Goal: Information Seeking & Learning: Check status

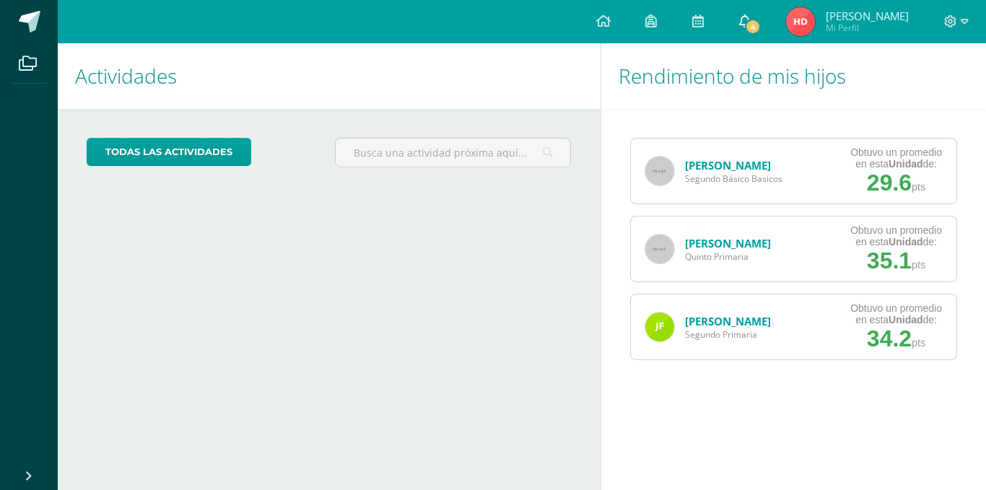
click at [760, 28] on span "4" at bounding box center [753, 27] width 16 height 16
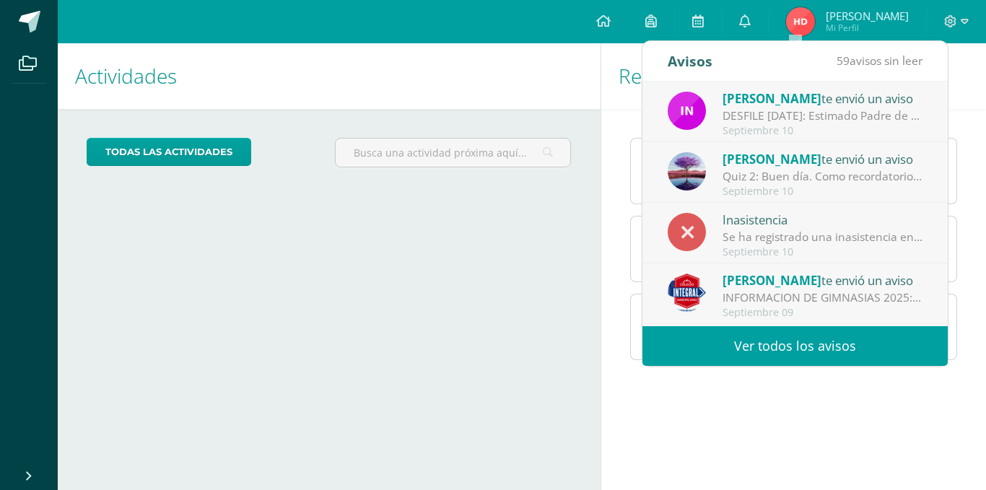
click at [962, 105] on h1 "Rendimiento de mis hijos" at bounding box center [793, 76] width 351 height 66
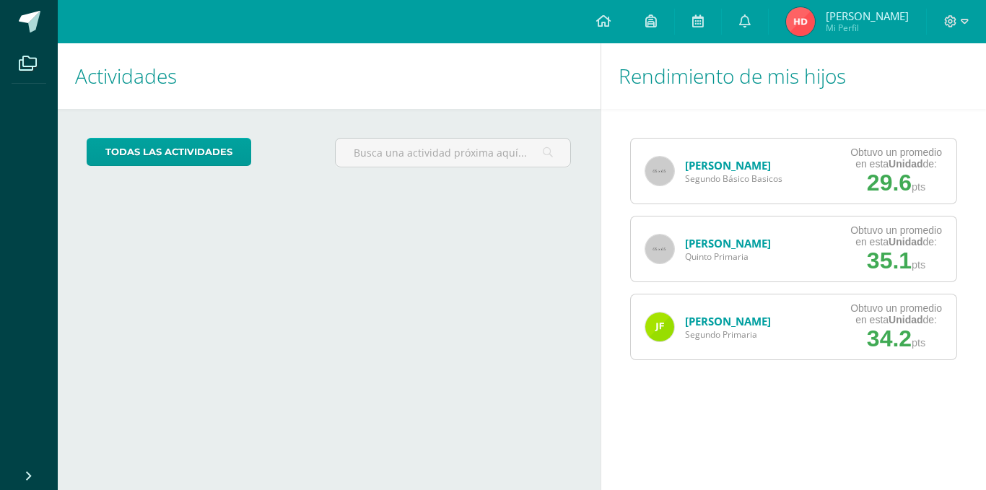
click at [658, 176] on img at bounding box center [659, 171] width 29 height 29
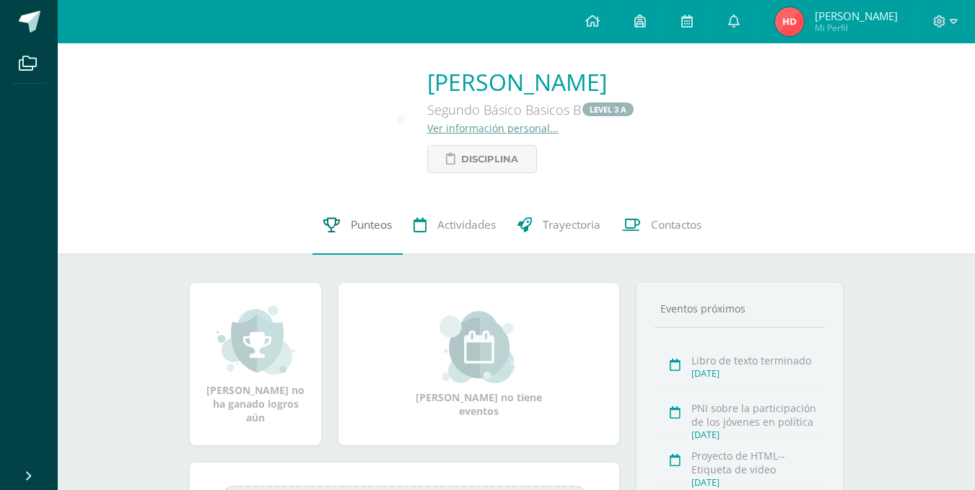
click at [343, 243] on link "Punteos" at bounding box center [357, 225] width 90 height 58
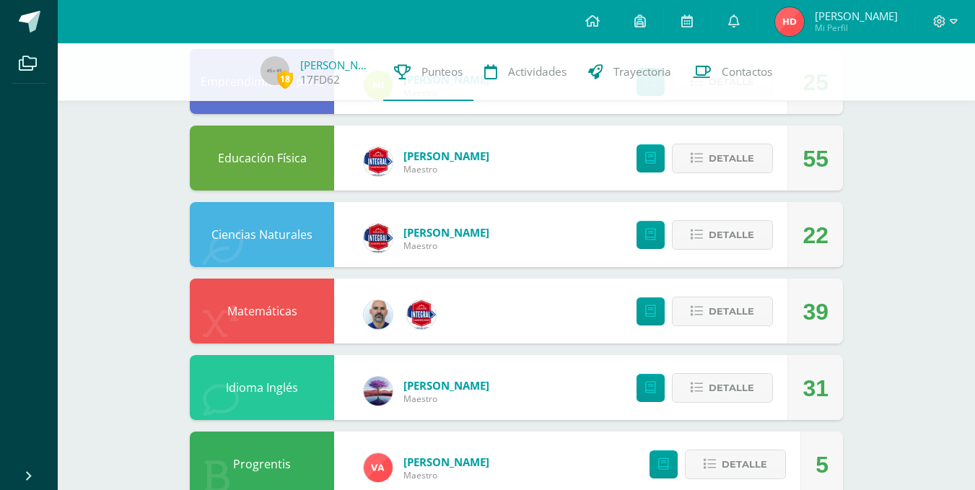
scroll to position [794, 0]
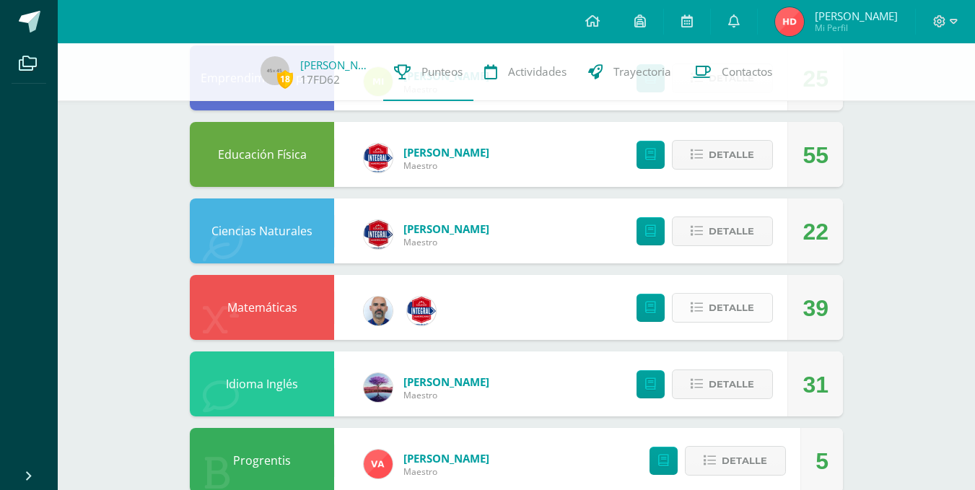
click at [755, 307] on button "Detalle" at bounding box center [722, 308] width 101 height 30
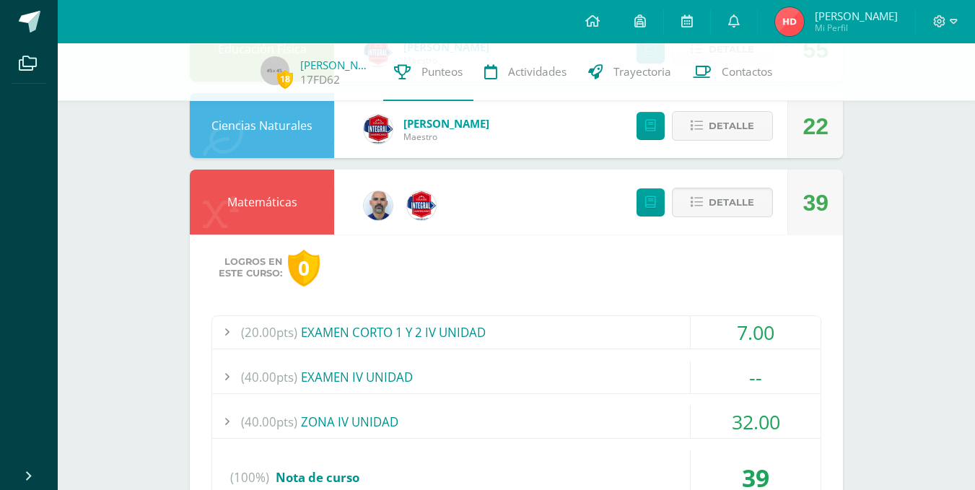
scroll to position [1114, 0]
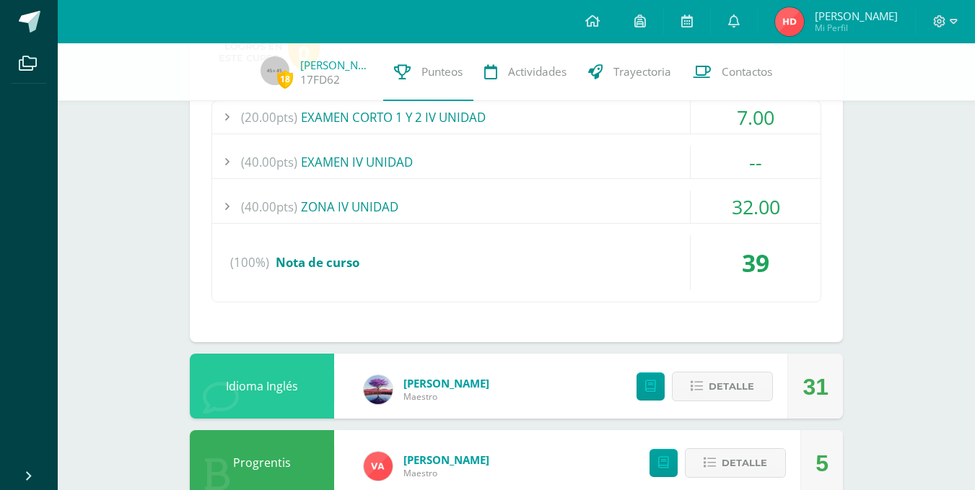
click at [524, 188] on div "(20.00pts) EXAMEN CORTO 1 Y 2 IV UNIDAD 7.00 (10.0pts) Examen corto 1 7.00 (10.…" at bounding box center [516, 201] width 610 height 202
click at [513, 203] on div "(40.00pts) ZONA IV UNIDAD" at bounding box center [516, 206] width 608 height 32
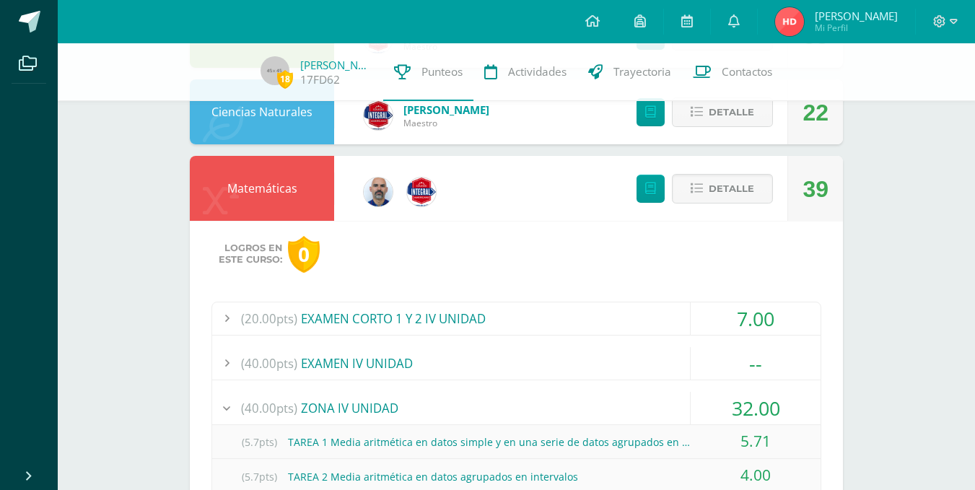
scroll to position [898, 0]
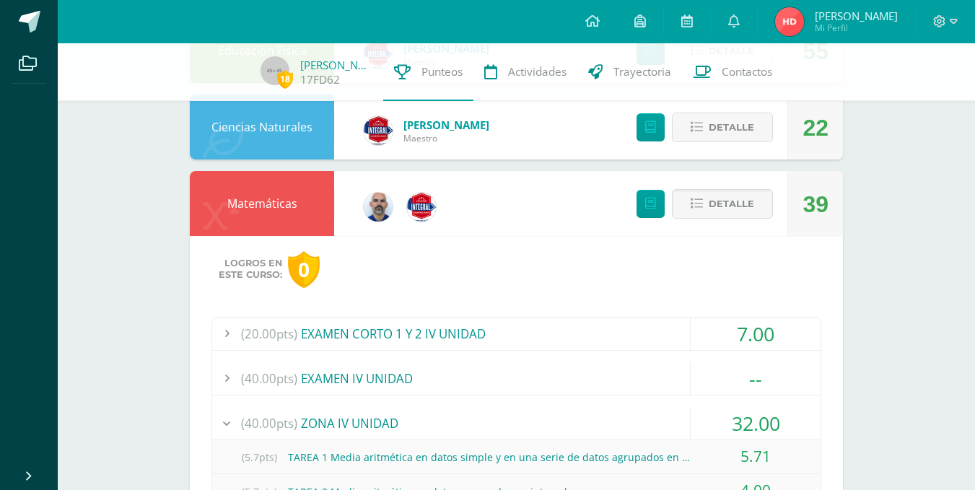
click at [732, 226] on div "Detalle" at bounding box center [701, 203] width 172 height 65
click at [741, 214] on span "Detalle" at bounding box center [730, 203] width 45 height 27
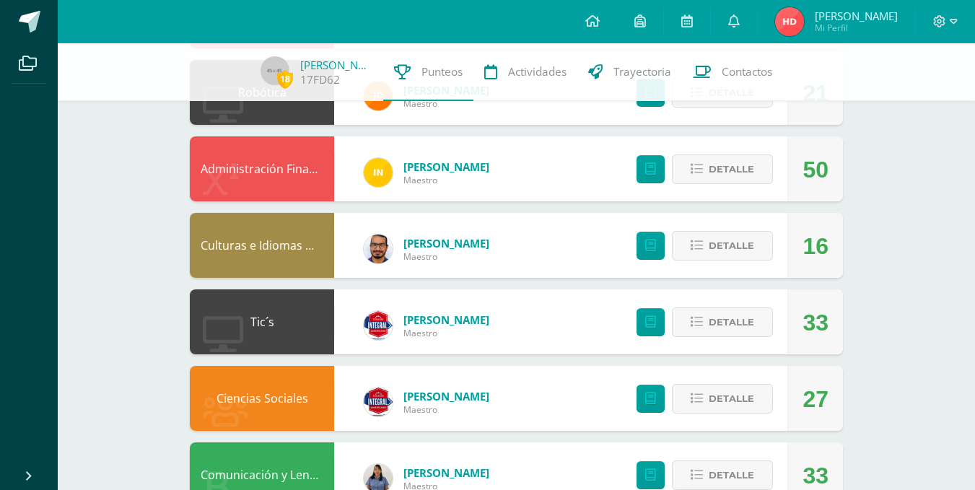
scroll to position [248, 0]
